Goal: Task Accomplishment & Management: Use online tool/utility

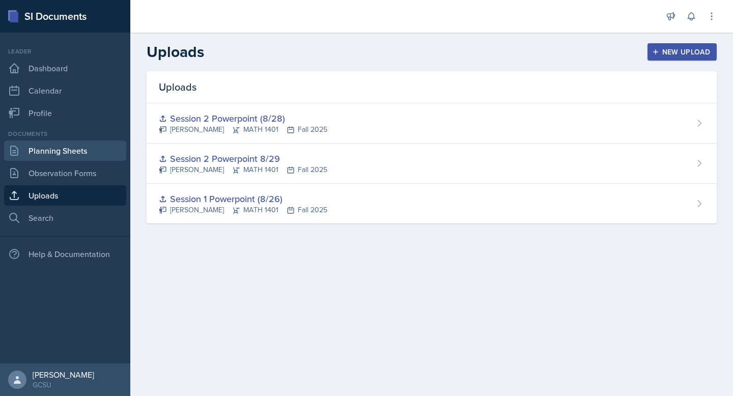
click at [71, 152] on link "Planning Sheets" at bounding box center [65, 151] width 122 height 20
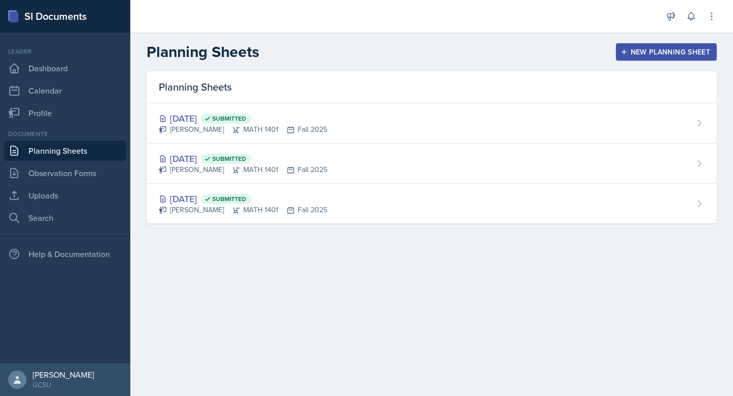
click at [661, 49] on div "New Planning Sheet" at bounding box center [667, 52] width 88 height 8
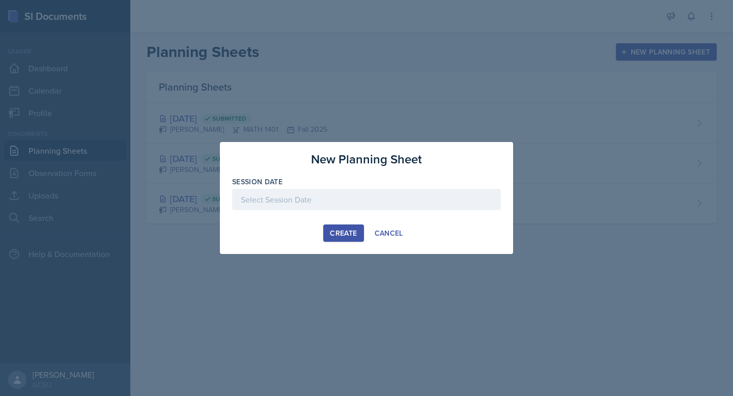
click at [385, 198] on div at bounding box center [366, 199] width 269 height 21
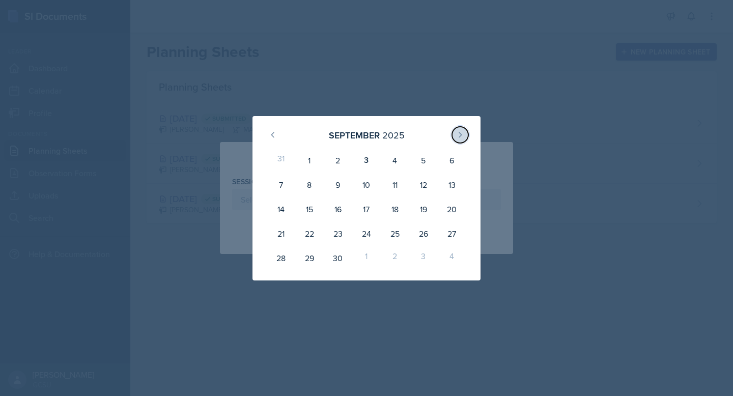
click at [457, 134] on icon at bounding box center [460, 135] width 8 height 8
click at [266, 128] on div "[DATE]" at bounding box center [367, 135] width 204 height 22
click at [274, 132] on icon at bounding box center [273, 135] width 8 height 8
click at [392, 162] on div "4" at bounding box center [395, 160] width 29 height 24
type input "[DATE]"
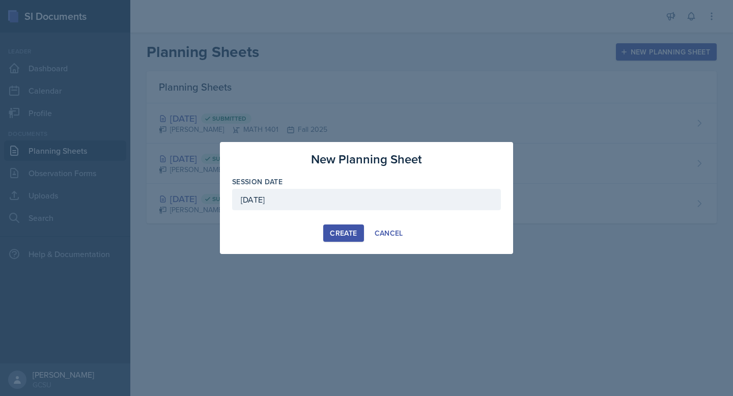
click at [328, 233] on button "Create" at bounding box center [343, 233] width 40 height 17
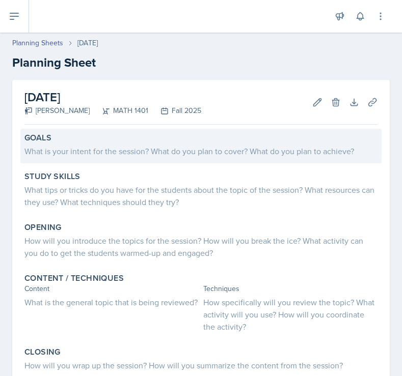
click at [44, 143] on div "What is your intent for the session? What do you plan to cover? What do you pla…" at bounding box center [200, 150] width 353 height 14
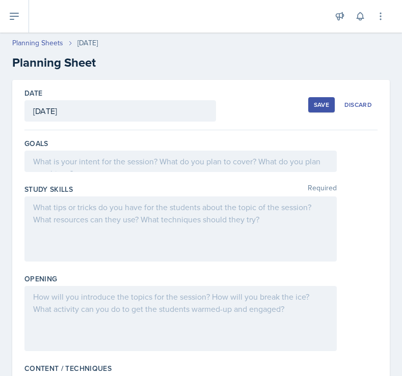
click at [72, 156] on div at bounding box center [180, 161] width 312 height 21
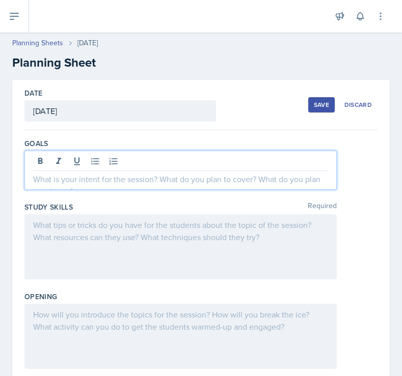
click at [150, 180] on p at bounding box center [180, 179] width 295 height 12
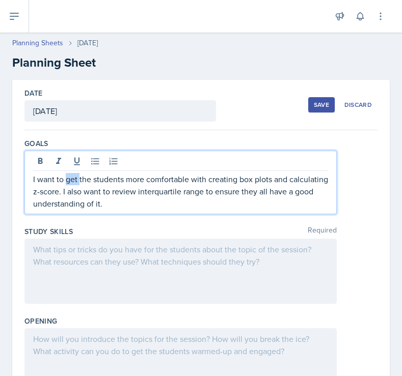
drag, startPoint x: 66, startPoint y: 179, endPoint x: 80, endPoint y: 179, distance: 14.3
click at [80, 179] on p "I want to get the students more comfortable with creating box plots and calcula…" at bounding box center [180, 191] width 295 height 37
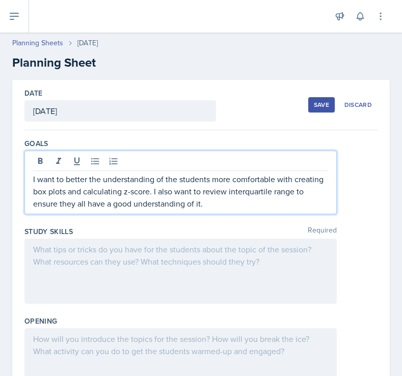
click at [174, 175] on p "I want to better the understanding of the students more comfortable with creati…" at bounding box center [180, 191] width 295 height 37
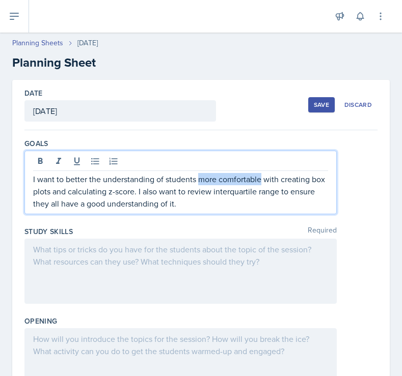
drag, startPoint x: 198, startPoint y: 179, endPoint x: 260, endPoint y: 176, distance: 62.2
click at [260, 176] on p "I want to better the understanding of students more comfortable with creating b…" at bounding box center [180, 191] width 295 height 37
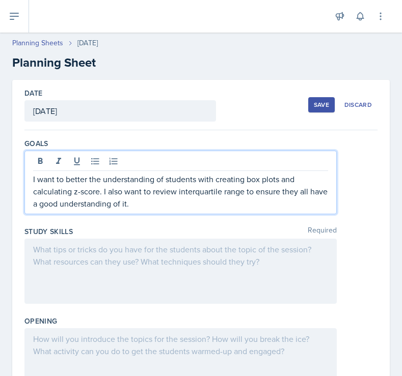
click at [214, 181] on p "I want to better the understanding of students with creating box plots and calc…" at bounding box center [180, 191] width 295 height 37
click at [271, 178] on p "I want to better the understanding of students with how to creating box plots a…" at bounding box center [180, 191] width 295 height 37
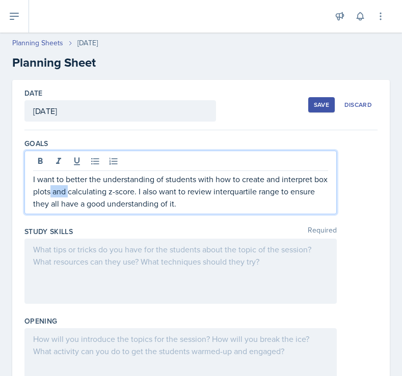
drag, startPoint x: 68, startPoint y: 191, endPoint x: 49, endPoint y: 190, distance: 18.9
click at [49, 190] on p "I want to better the understanding of students with how to create and interpret…" at bounding box center [180, 191] width 295 height 37
click at [257, 190] on p "I want to better the understanding of students with how to create and interpret…" at bounding box center [180, 191] width 295 height 37
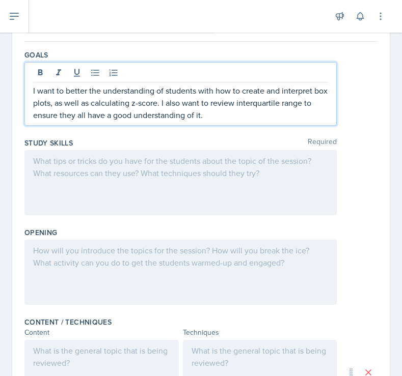
scroll to position [92, 0]
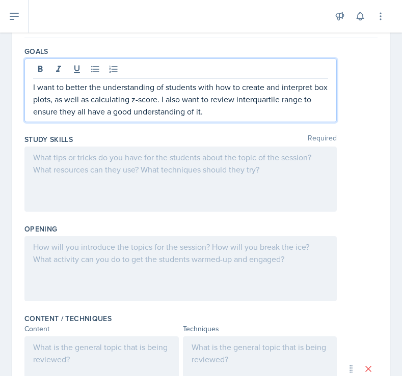
click at [136, 104] on p "I want to better the understanding of students with how to create and interpret…" at bounding box center [180, 99] width 295 height 37
drag, startPoint x: 89, startPoint y: 112, endPoint x: 206, endPoint y: 117, distance: 117.3
click at [206, 117] on p "I want to better the understanding of students with how to create and interpret…" at bounding box center [180, 99] width 295 height 37
click at [170, 172] on div at bounding box center [180, 179] width 312 height 65
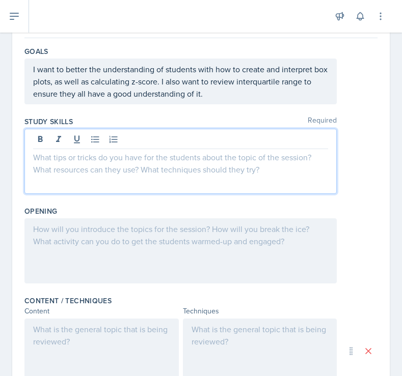
scroll to position [110, 0]
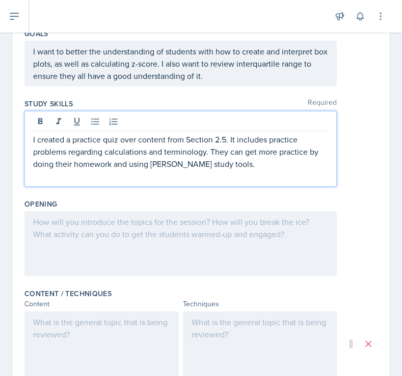
click at [121, 138] on p "I created a practice quiz over content from Section 2.5. It includes practice p…" at bounding box center [180, 151] width 295 height 37
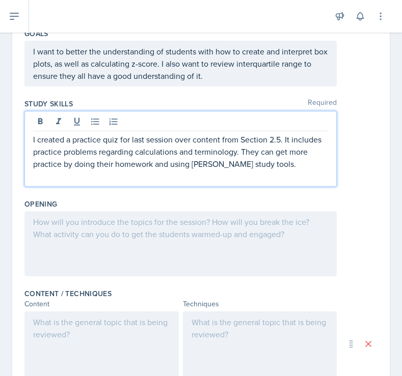
click at [280, 143] on p "I created a practice quiz for last session over content from Section 2.5. It in…" at bounding box center [180, 151] width 295 height 37
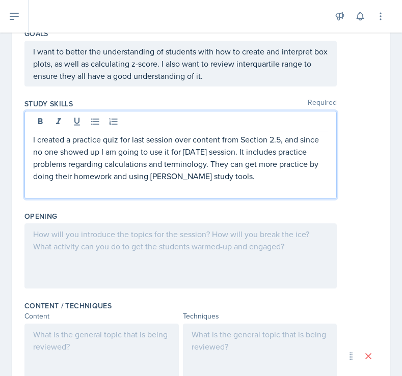
click at [101, 152] on p "I created a practice quiz for last session over content from Section 2.5, and s…" at bounding box center [180, 157] width 295 height 49
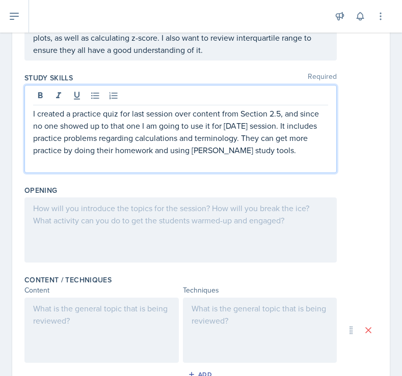
scroll to position [146, 0]
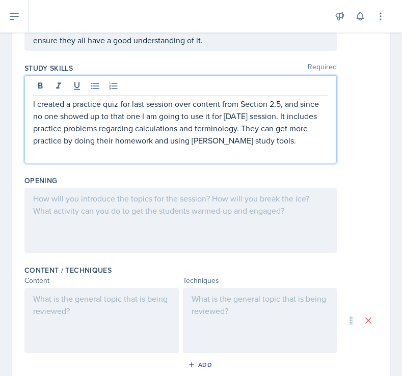
click at [264, 142] on p "I created a practice quiz for last session over content from Section 2.5, and s…" at bounding box center [180, 122] width 295 height 49
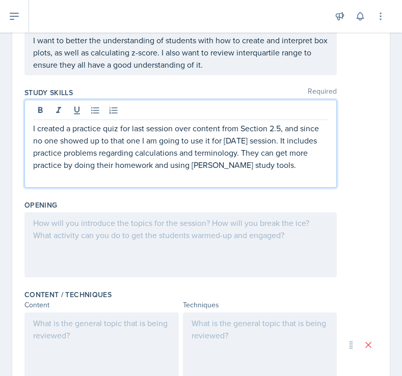
click at [281, 140] on p "I created a practice quiz for last session over content from Section 2.5, and s…" at bounding box center [180, 146] width 295 height 49
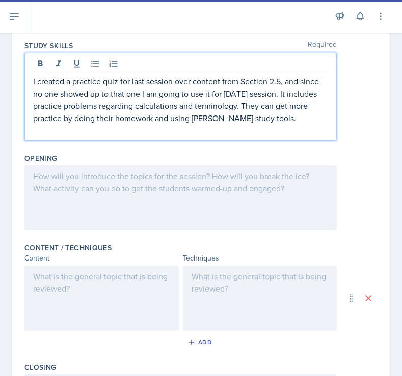
click at [175, 200] on div at bounding box center [180, 198] width 312 height 65
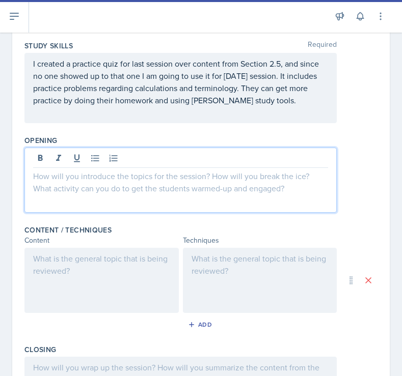
scroll to position [186, 0]
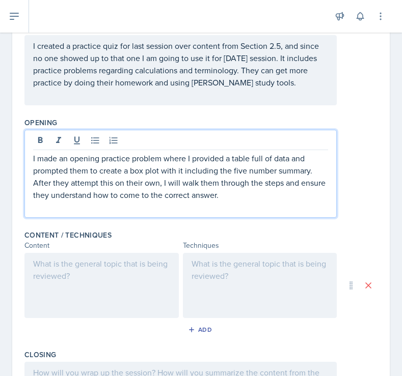
click at [137, 267] on div at bounding box center [101, 285] width 154 height 65
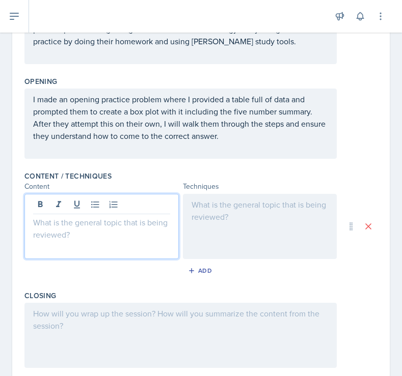
scroll to position [234, 0]
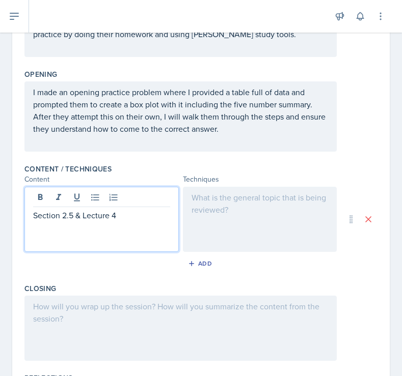
click at [226, 209] on div at bounding box center [260, 219] width 154 height 65
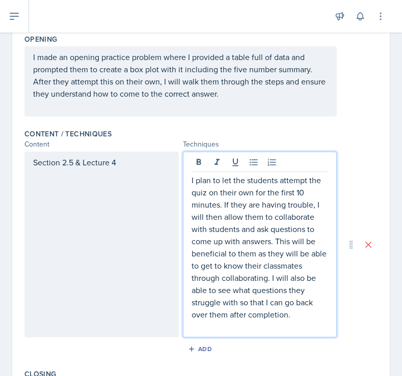
scroll to position [278, 0]
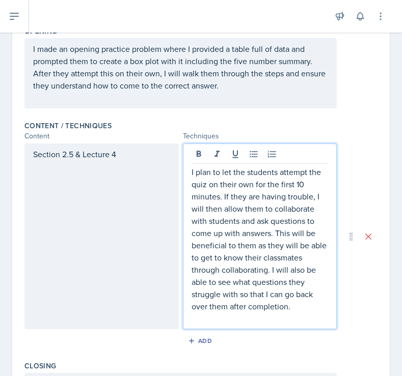
click at [225, 197] on p "I plan to let the students attempt the quiz on their own for the first 10 minut…" at bounding box center [260, 239] width 137 height 147
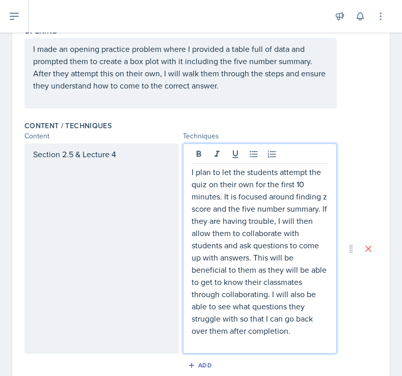
click at [235, 210] on p "I plan to let the students attempt the quiz on their own for the first 10 minut…" at bounding box center [260, 251] width 137 height 171
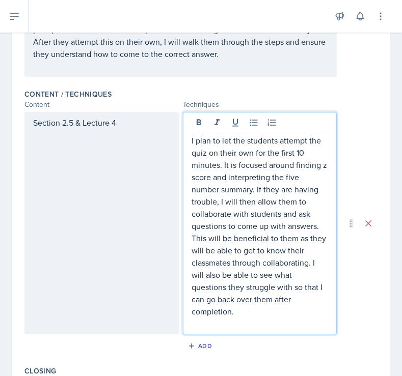
scroll to position [312, 0]
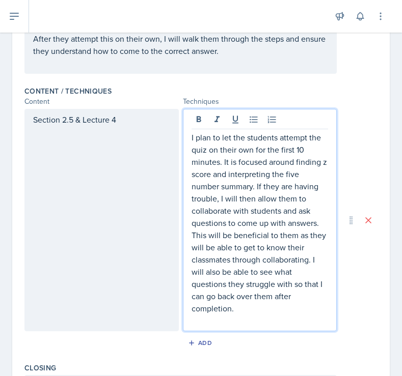
click at [259, 308] on p "I plan to let the students attempt the quiz on their own for the first 10 minut…" at bounding box center [260, 222] width 137 height 183
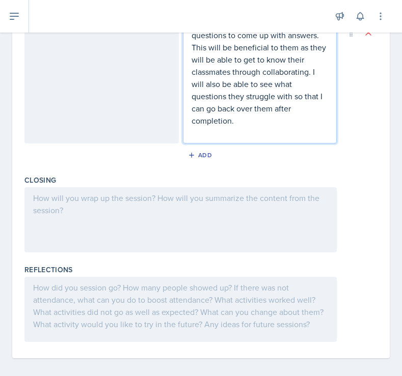
click at [129, 214] on div at bounding box center [180, 219] width 312 height 65
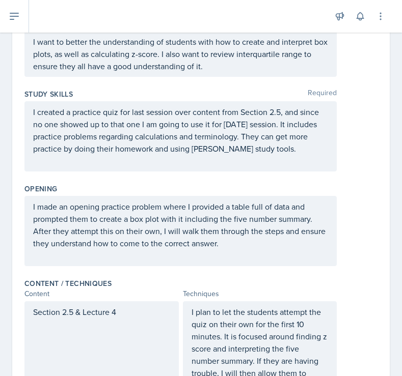
scroll to position [0, 0]
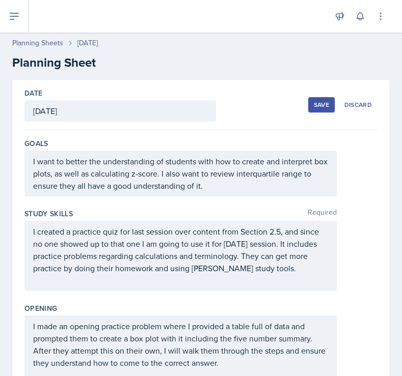
click at [320, 101] on div "Save" at bounding box center [321, 105] width 15 height 8
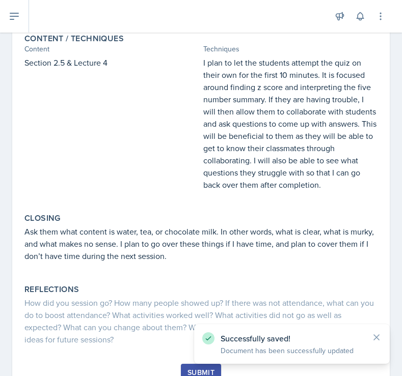
scroll to position [357, 0]
